Goal: Task Accomplishment & Management: Manage account settings

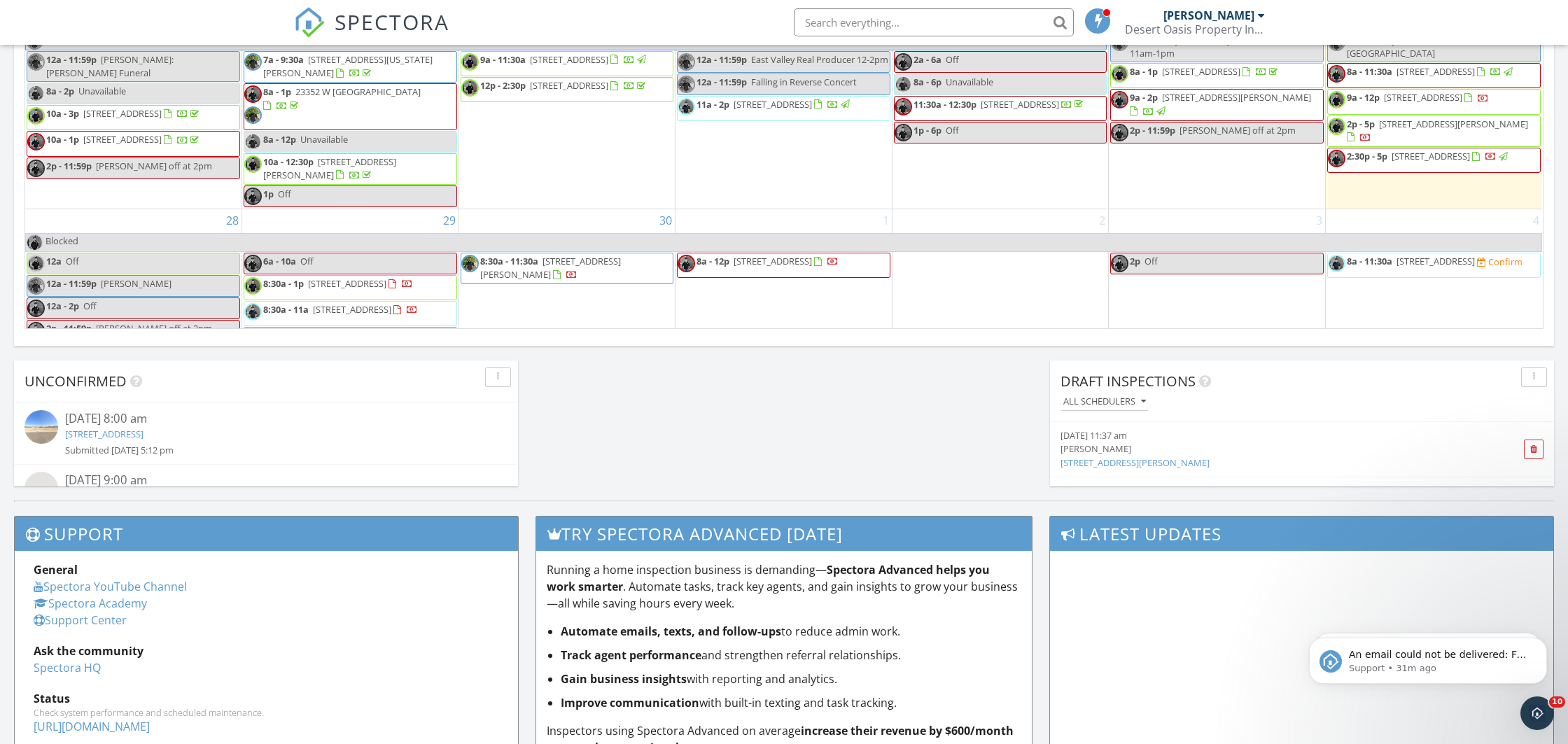
click at [1392, 144] on span "2p - 5p 10649 E Sunflower Ln, Florence 85132" at bounding box center [1433, 131] width 212 height 27
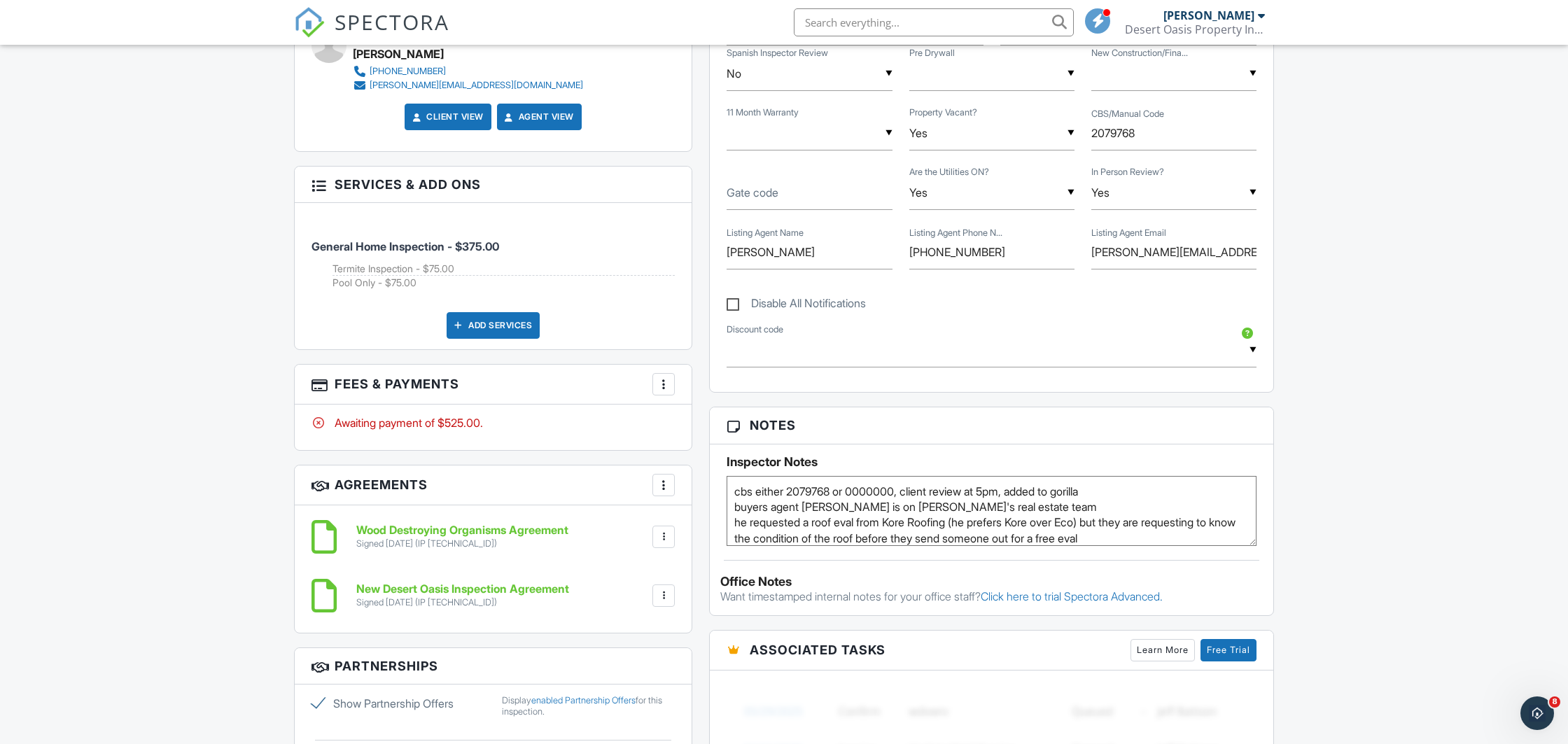
click at [664, 382] on div at bounding box center [664, 383] width 14 height 14
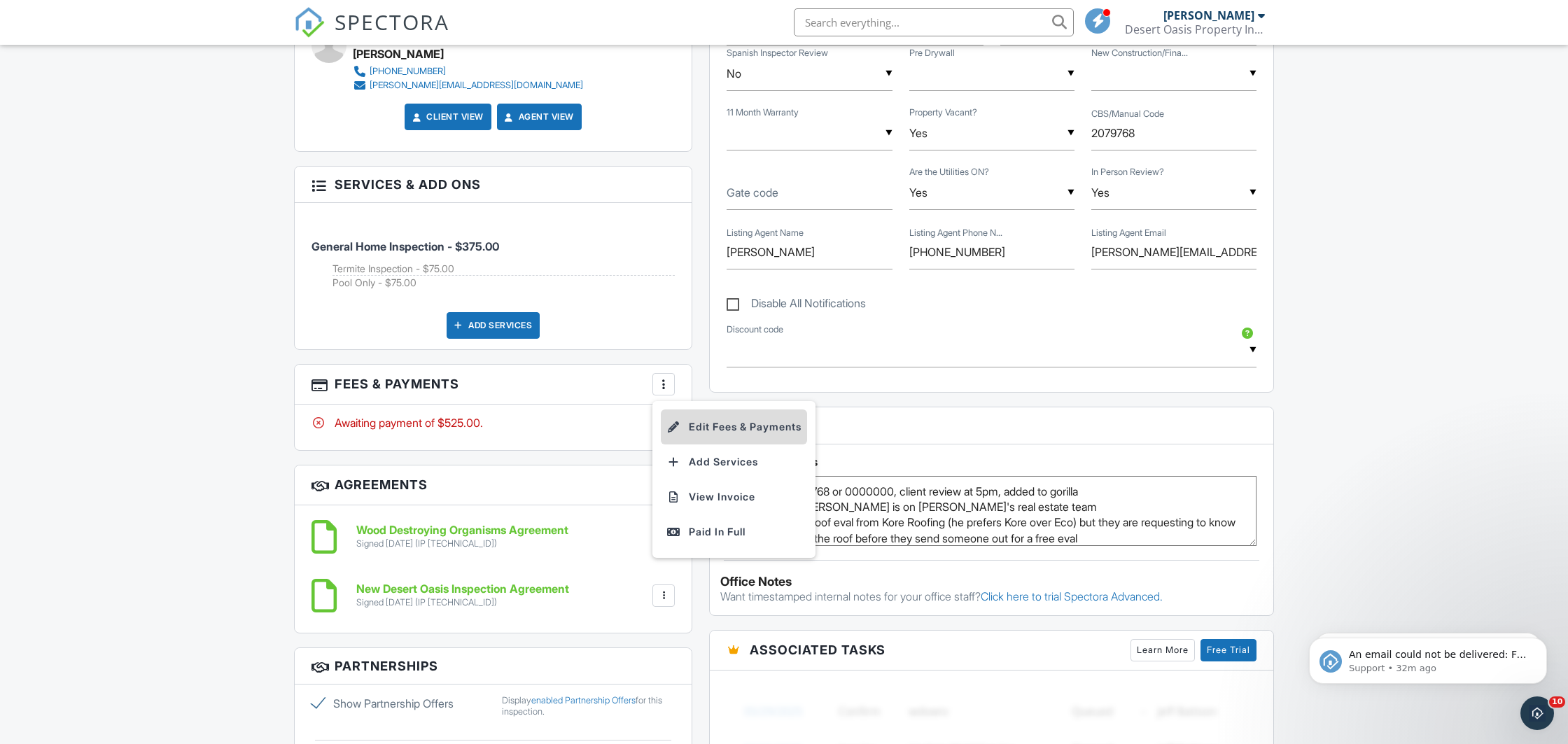
click at [703, 420] on li "Edit Fees & Payments" at bounding box center [734, 427] width 146 height 35
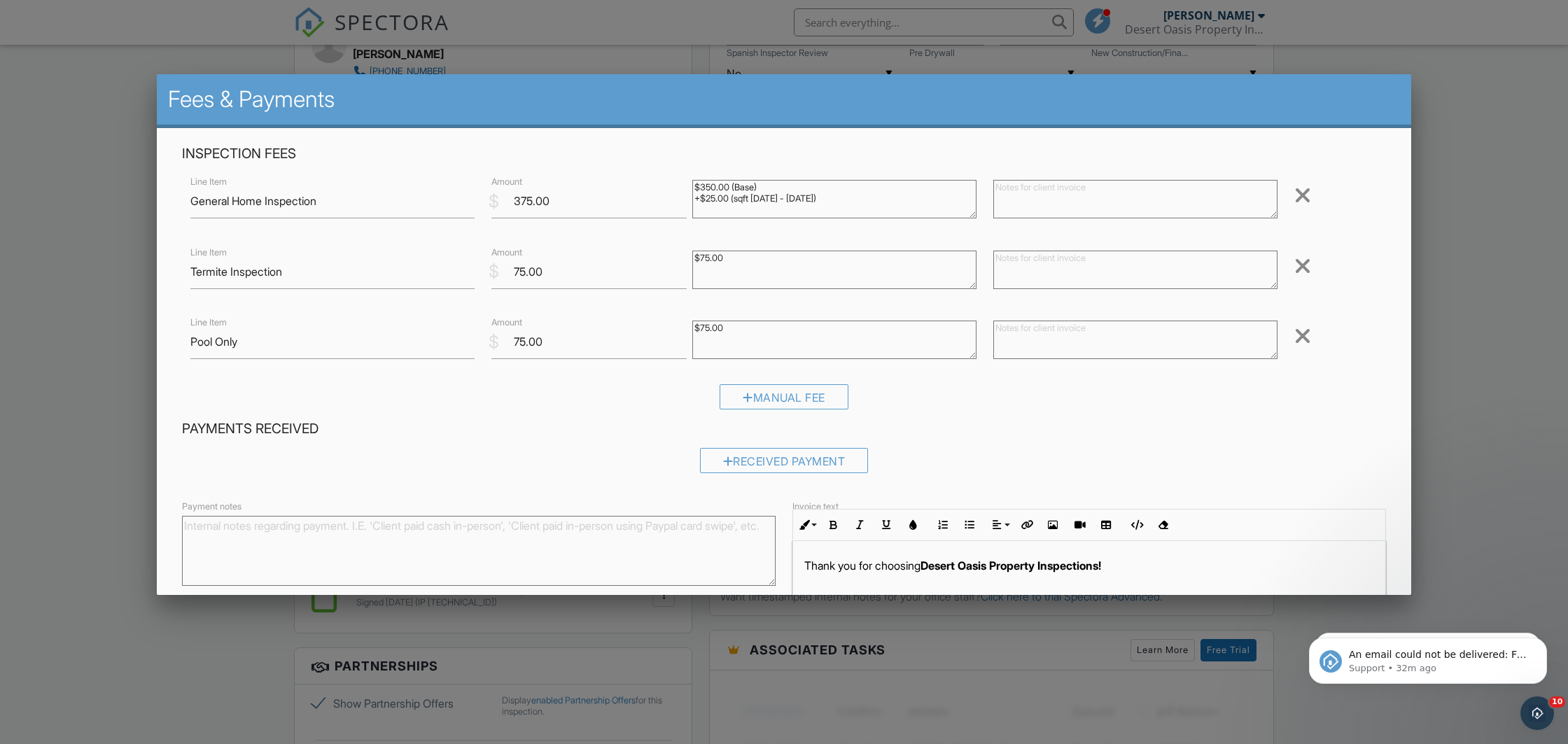
click at [1297, 330] on div at bounding box center [1303, 335] width 16 height 23
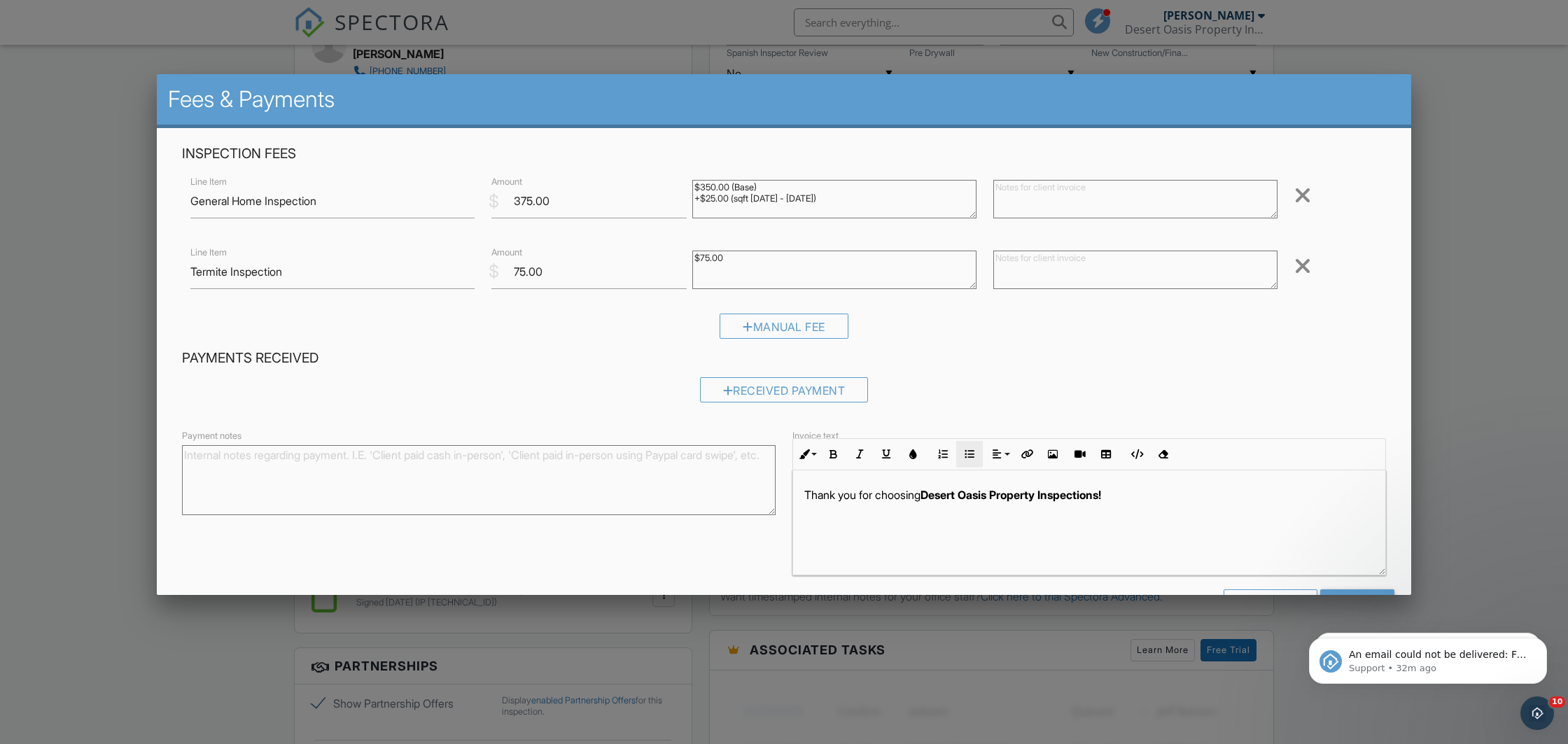
scroll to position [41, 0]
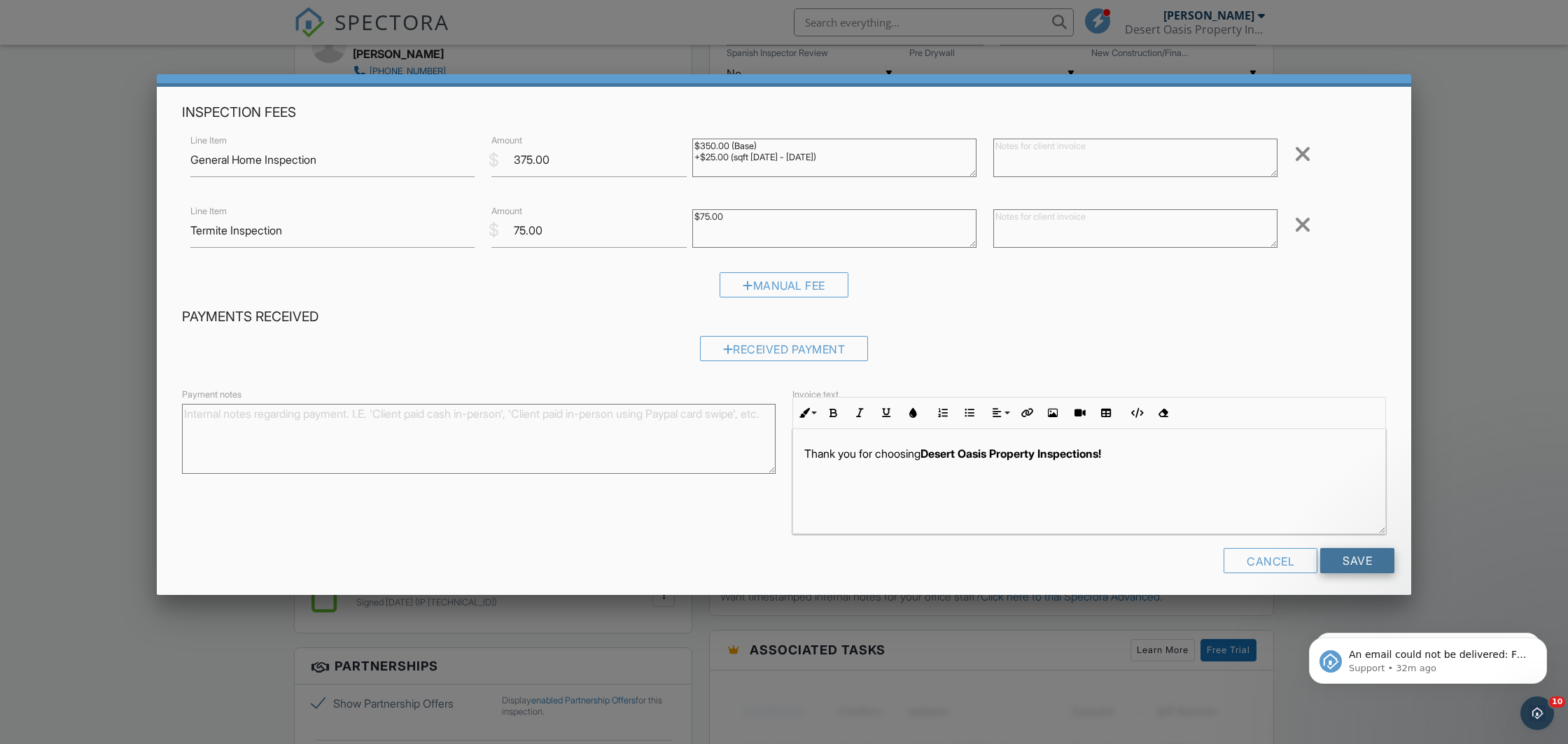
click at [1368, 549] on input "Save" at bounding box center [1358, 560] width 75 height 25
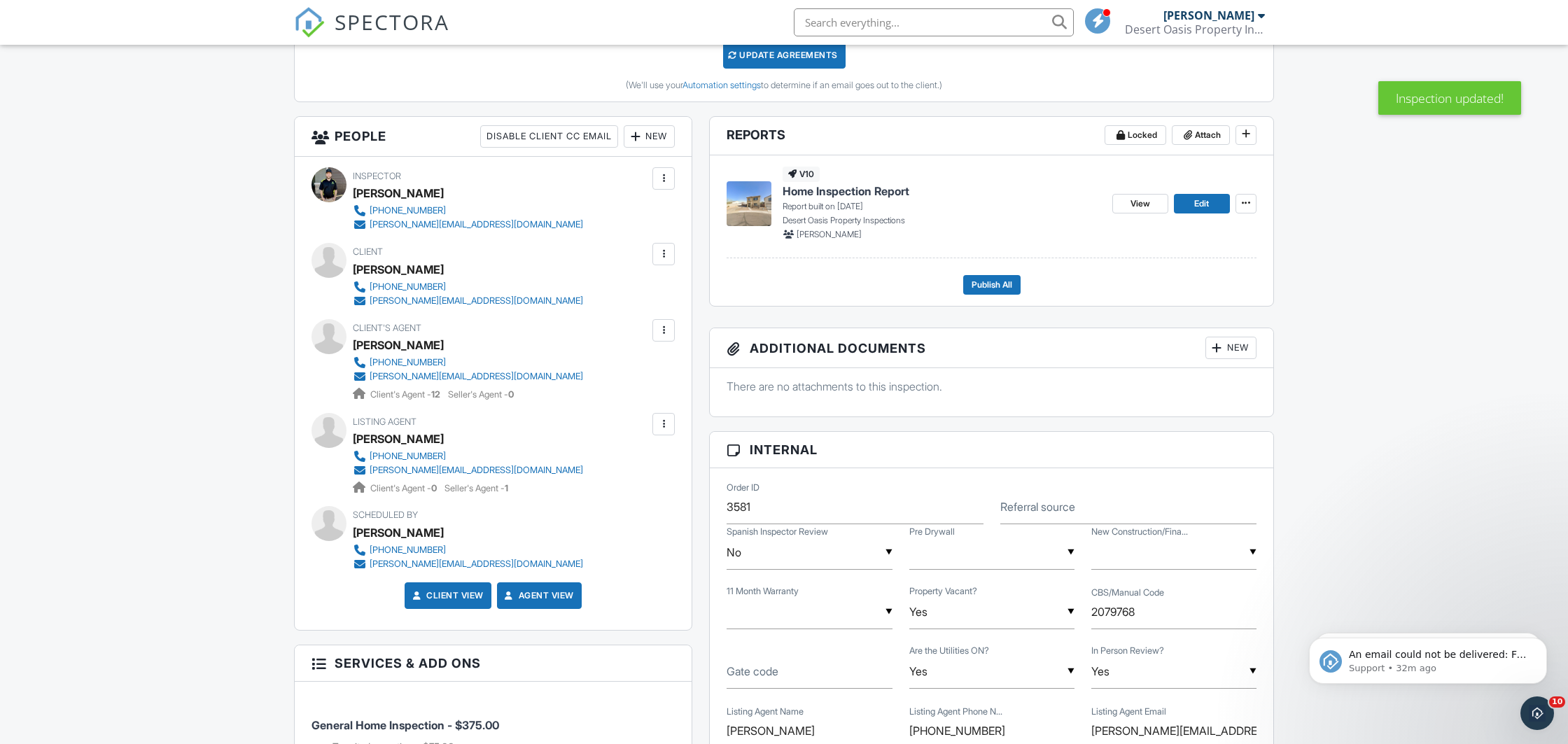
scroll to position [74, 0]
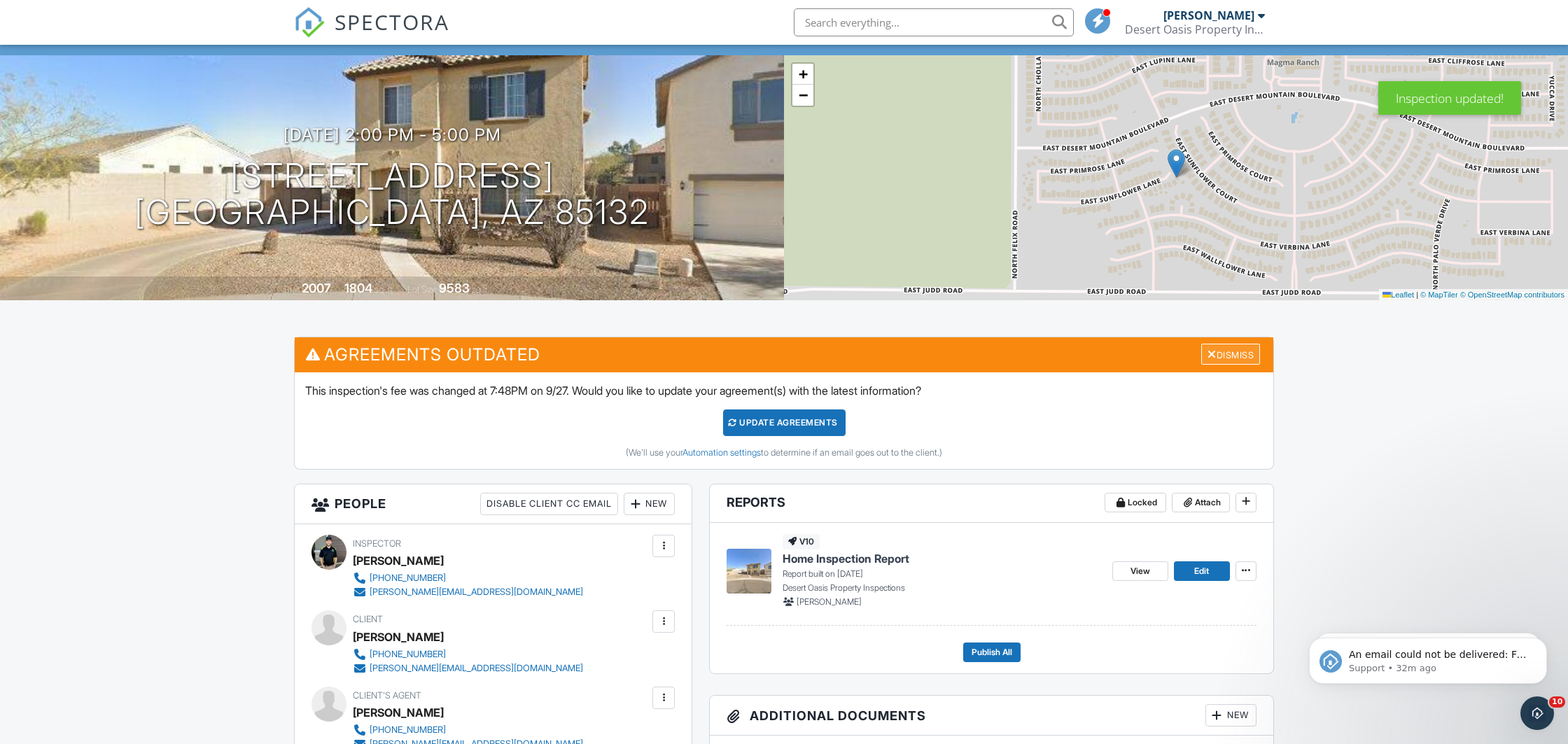
click at [1230, 355] on div "Dismiss" at bounding box center [1231, 354] width 59 height 22
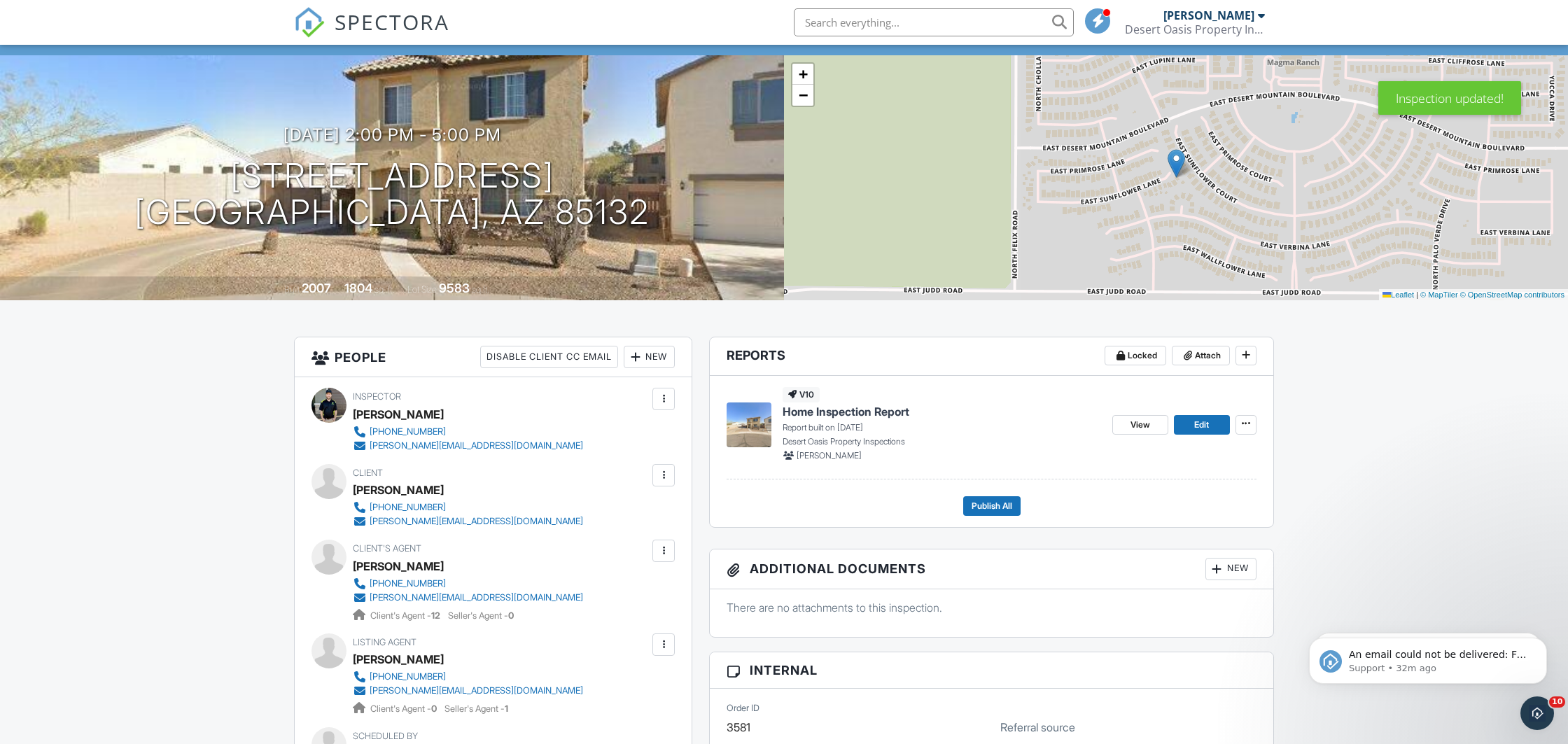
scroll to position [0, 0]
